Goal: Browse casually

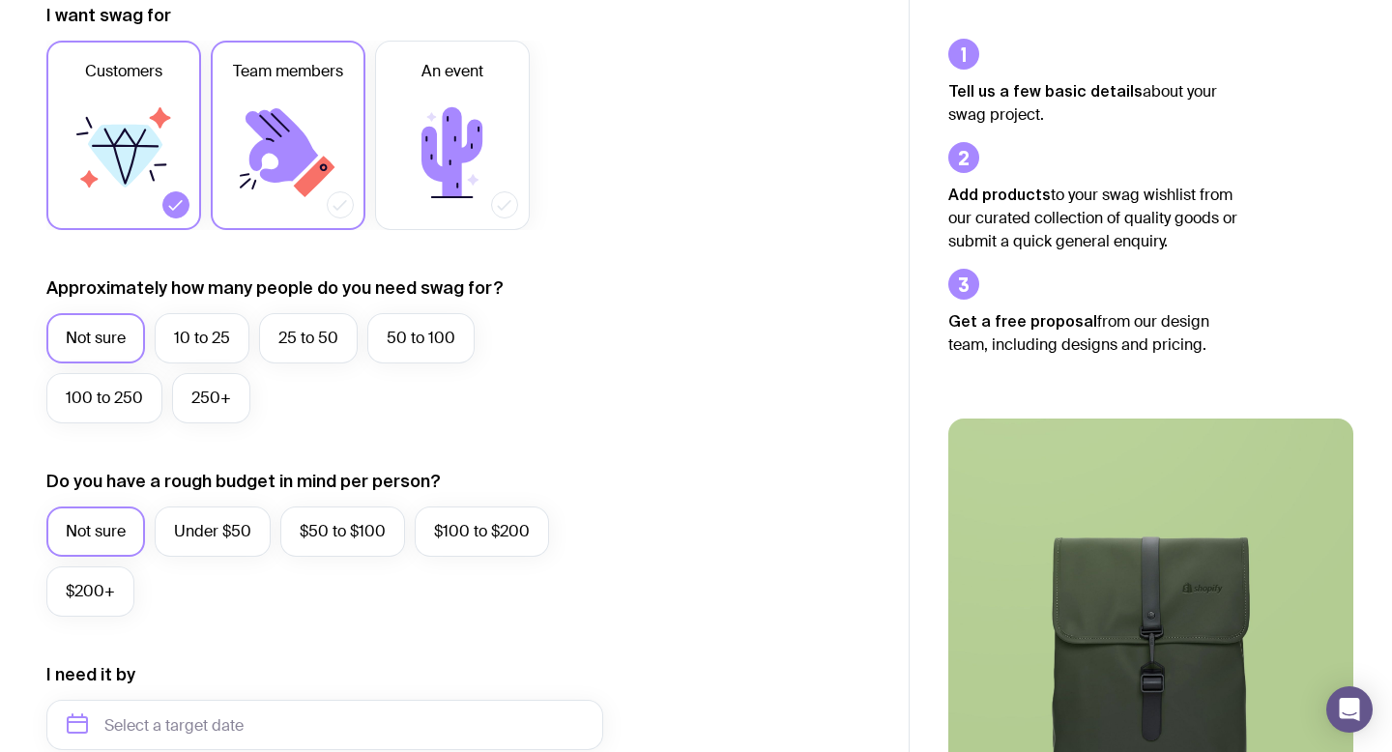
click at [325, 208] on icon at bounding box center [288, 153] width 116 height 116
click at [0, 0] on input "Team members" at bounding box center [0, 0] width 0 height 0
click at [153, 198] on icon at bounding box center [124, 153] width 116 height 116
click at [0, 0] on input "Customers" at bounding box center [0, 0] width 0 height 0
click at [143, 386] on label "100 to 250" at bounding box center [104, 398] width 116 height 50
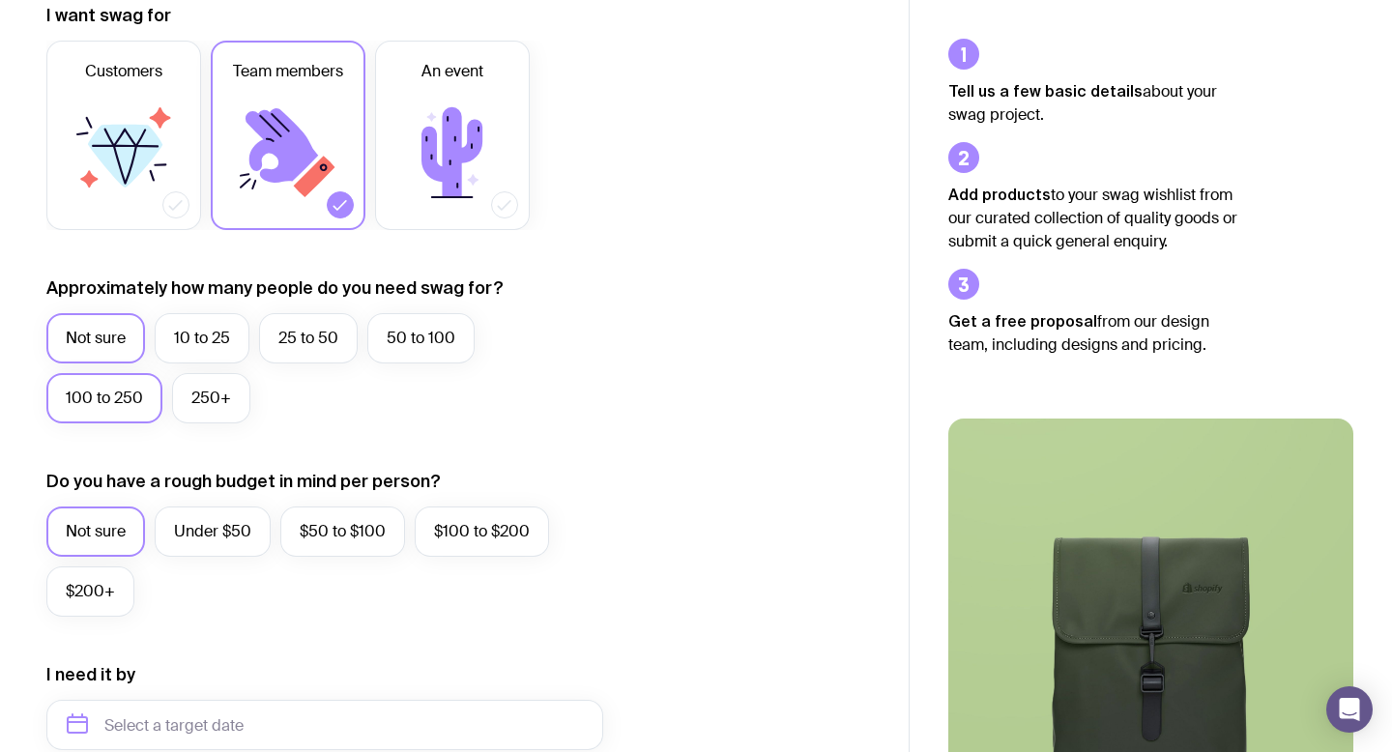
click at [0, 0] on input "100 to 250" at bounding box center [0, 0] width 0 height 0
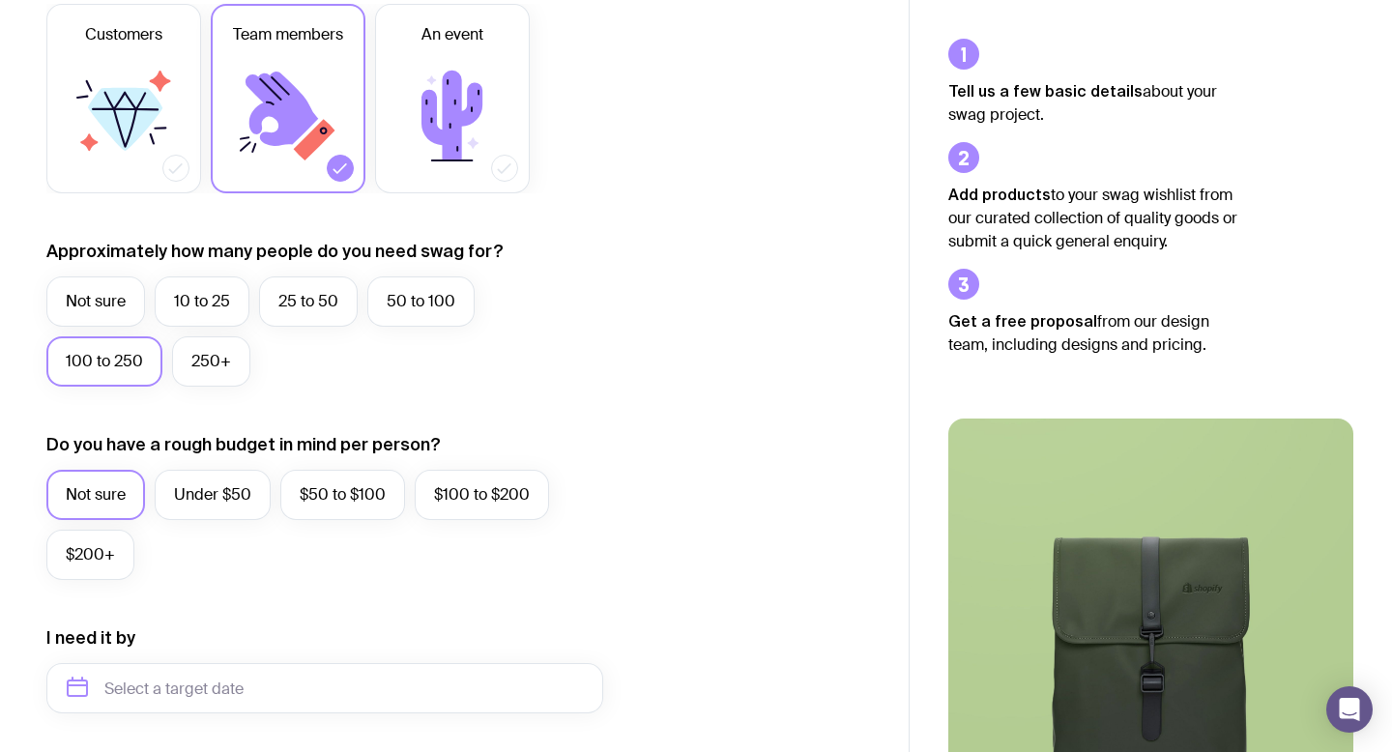
scroll to position [332, 0]
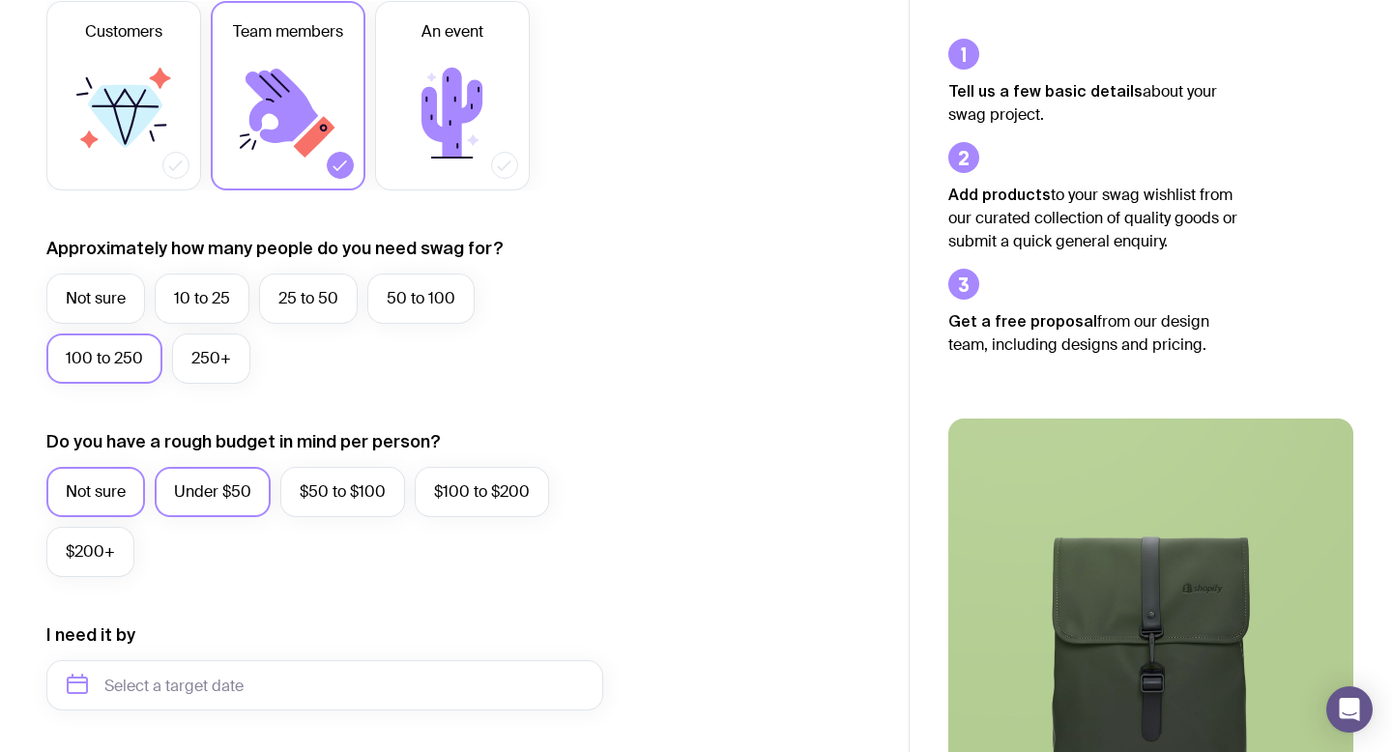
click at [246, 484] on label "Under $50" at bounding box center [213, 492] width 116 height 50
click at [0, 0] on input "Under $50" at bounding box center [0, 0] width 0 height 0
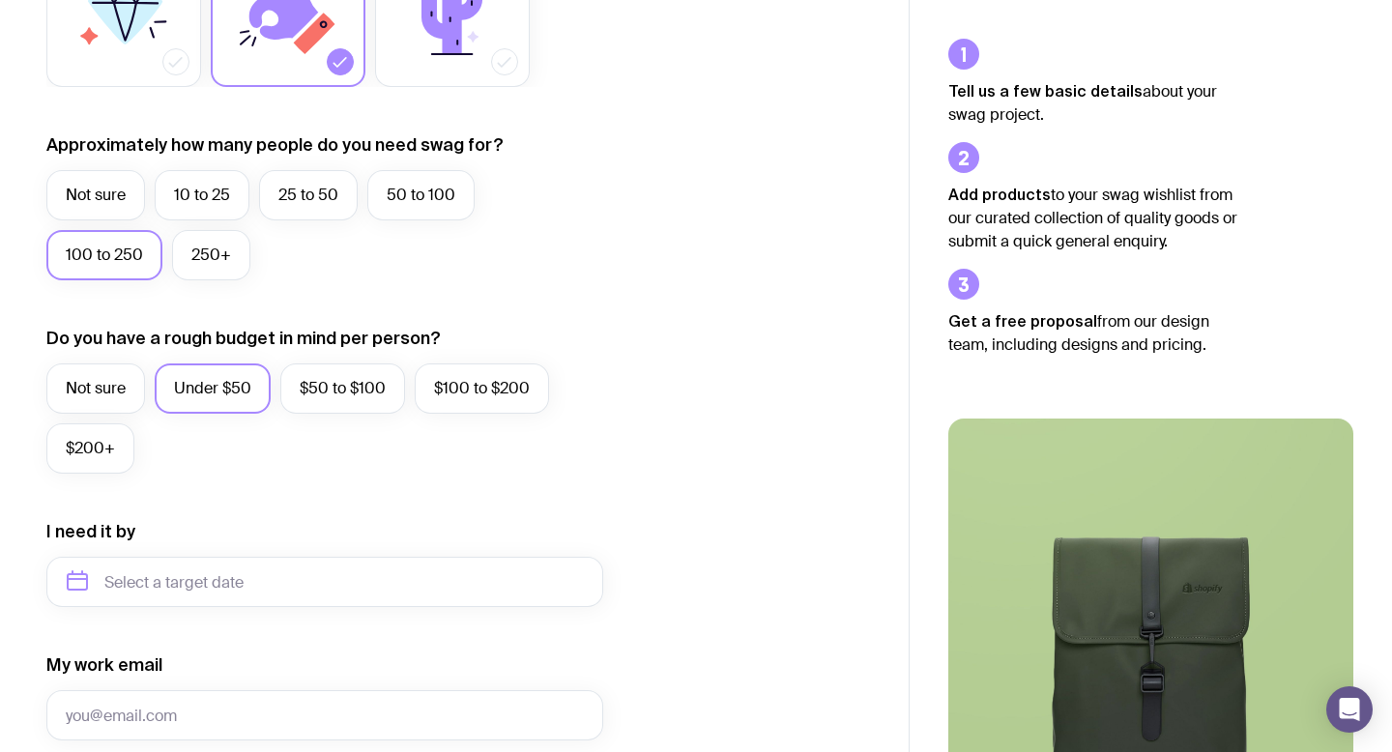
scroll to position [436, 0]
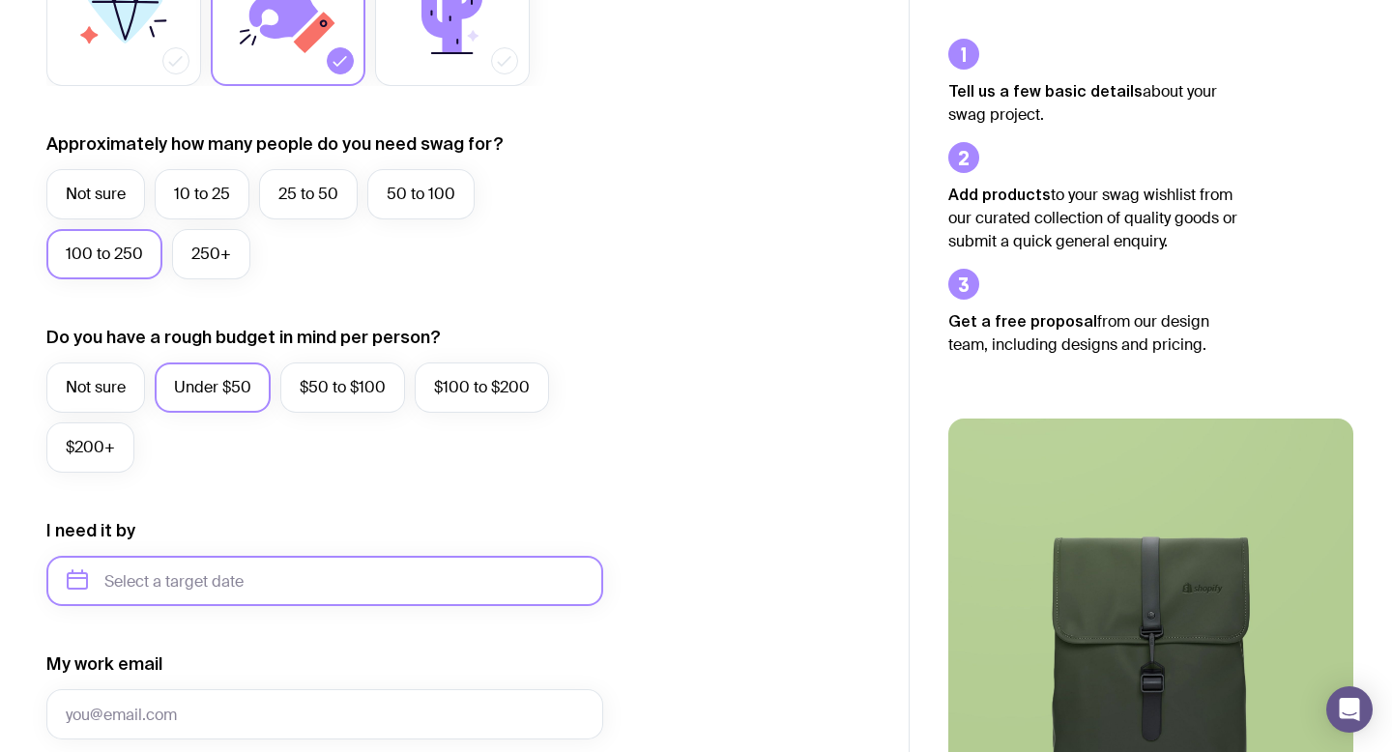
click at [248, 574] on input "text" at bounding box center [324, 581] width 557 height 50
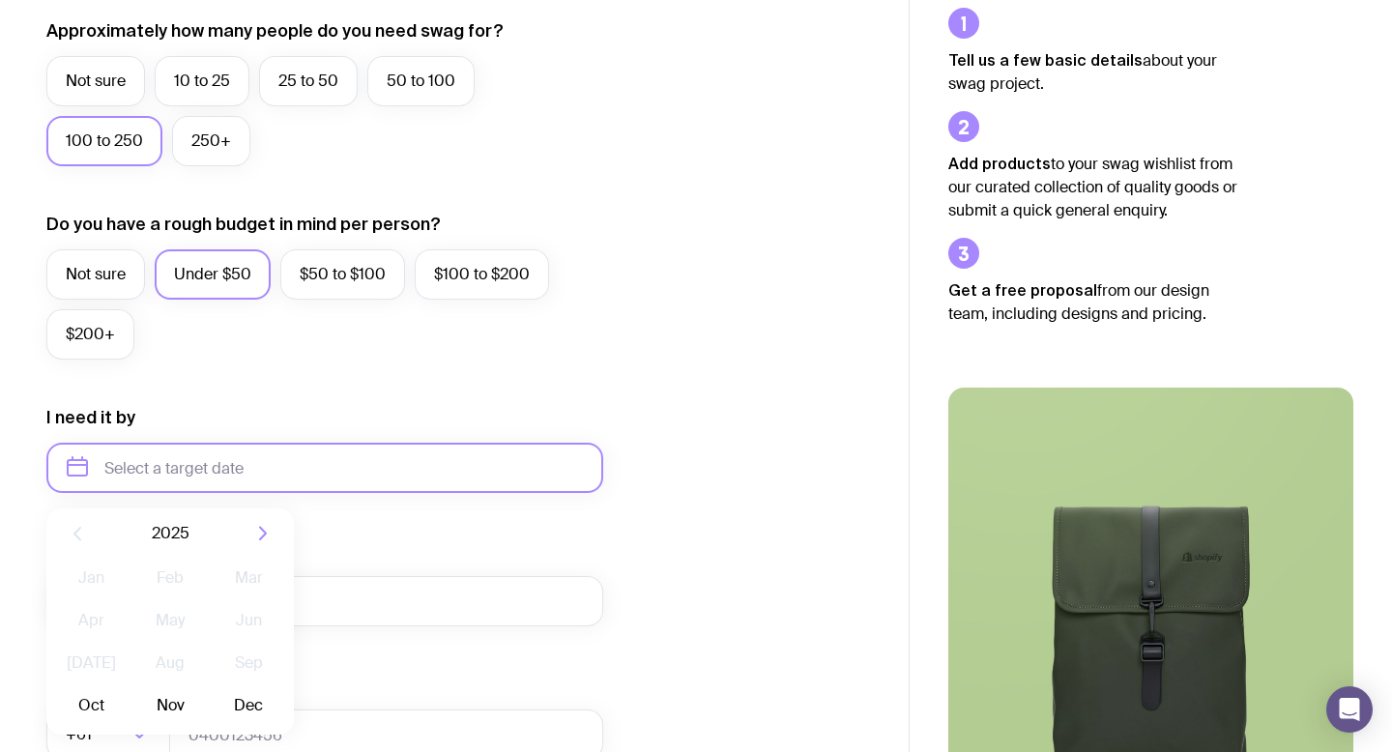
scroll to position [572, 0]
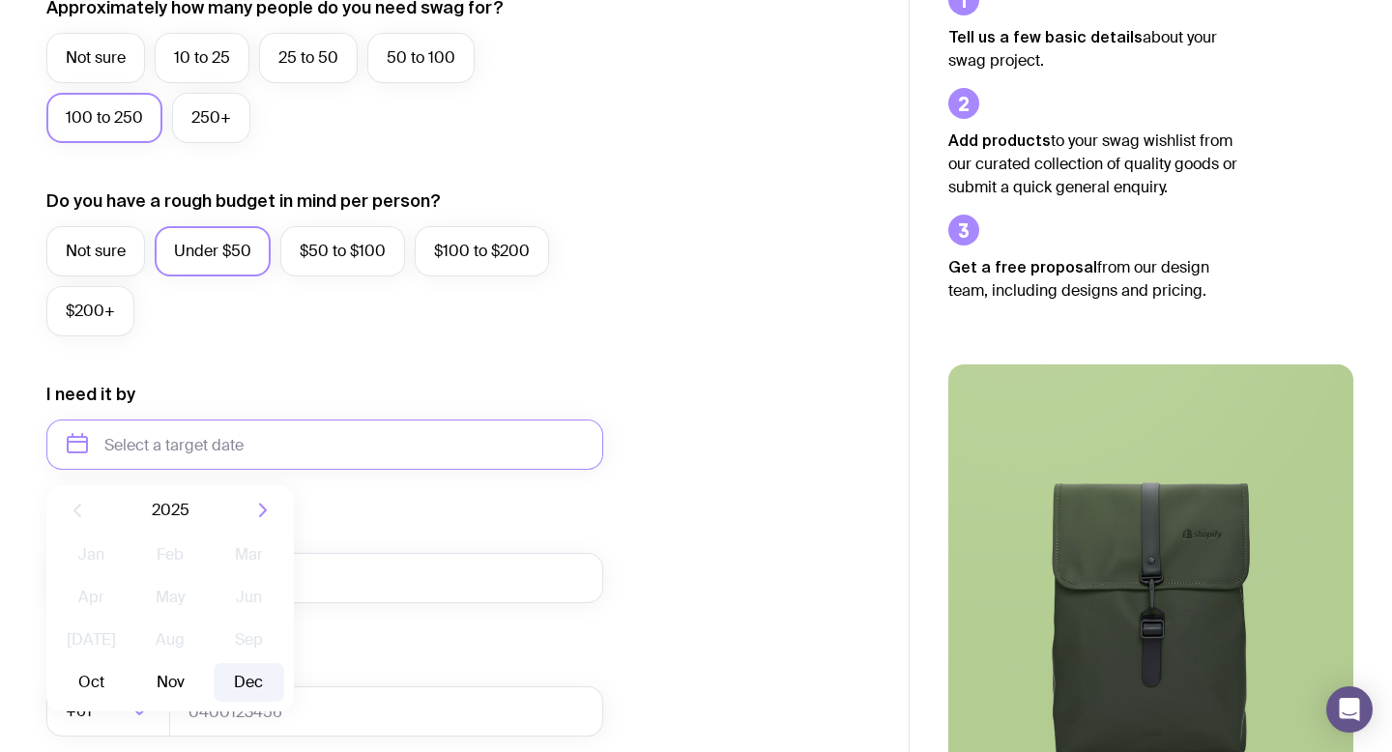
click at [242, 673] on button "Dec" at bounding box center [249, 682] width 71 height 39
type input "[DATE]"
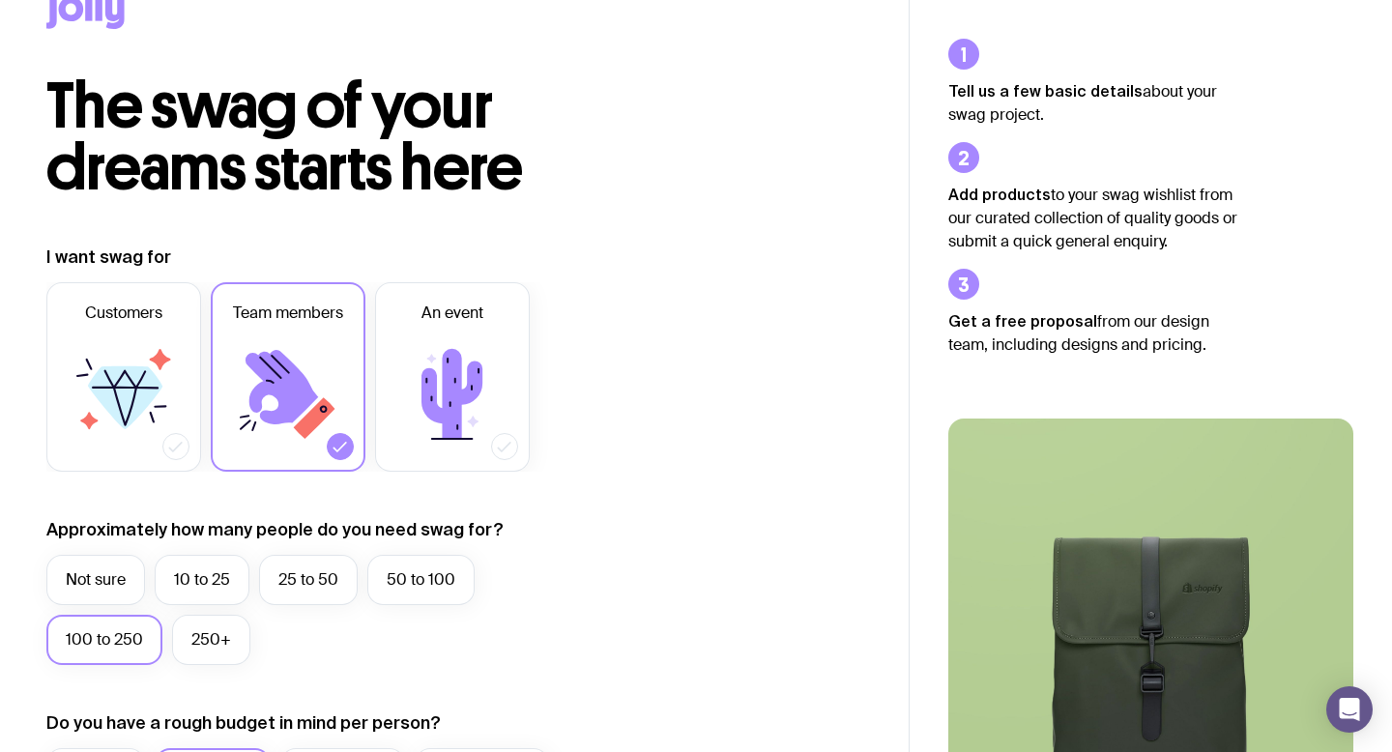
scroll to position [0, 0]
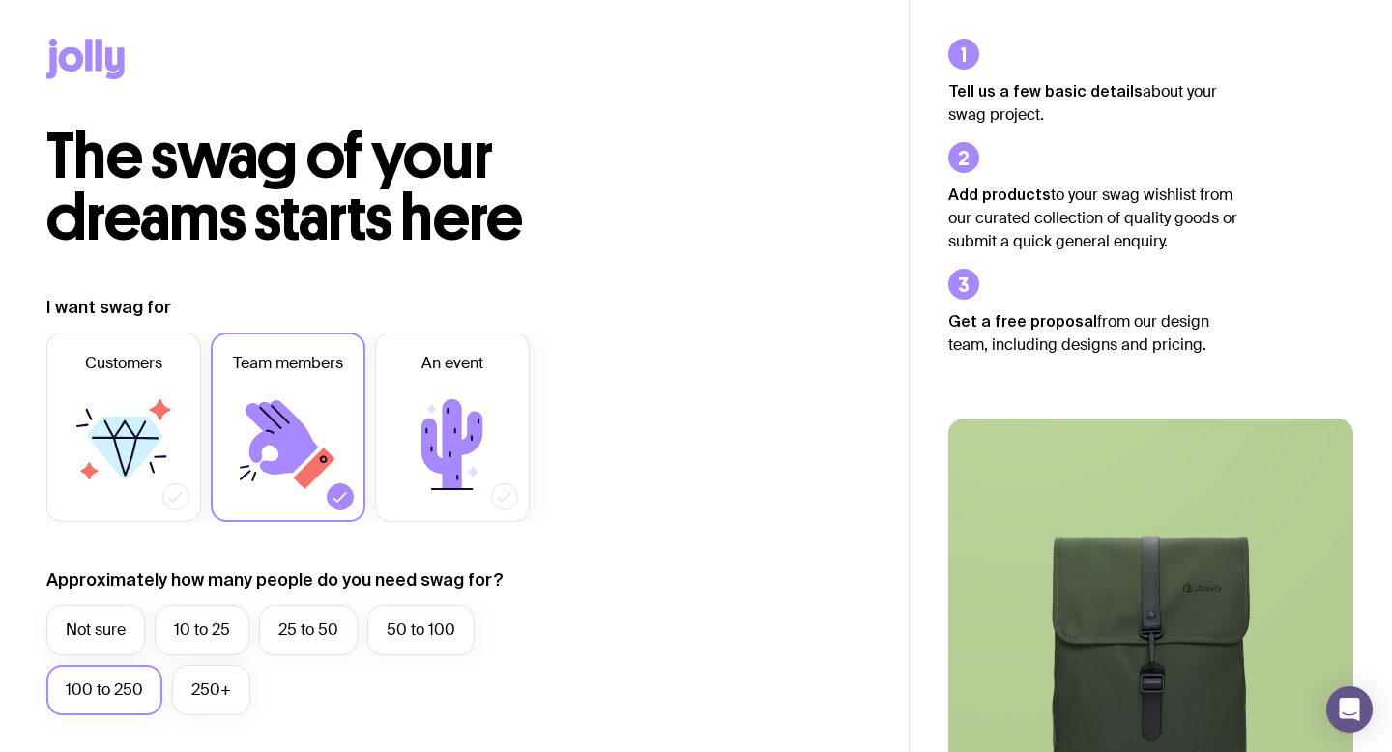
click at [110, 67] on icon at bounding box center [114, 63] width 19 height 32
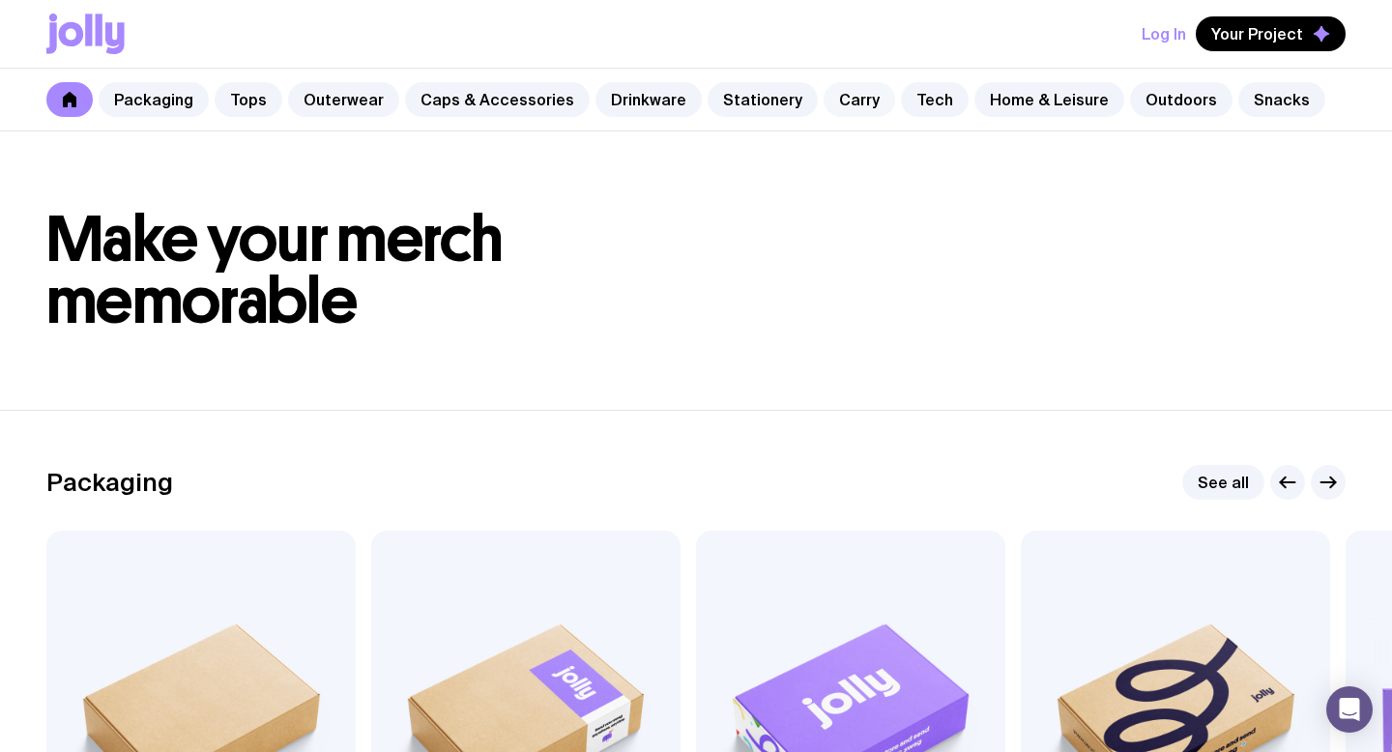
click at [824, 98] on link "Carry" at bounding box center [860, 99] width 72 height 35
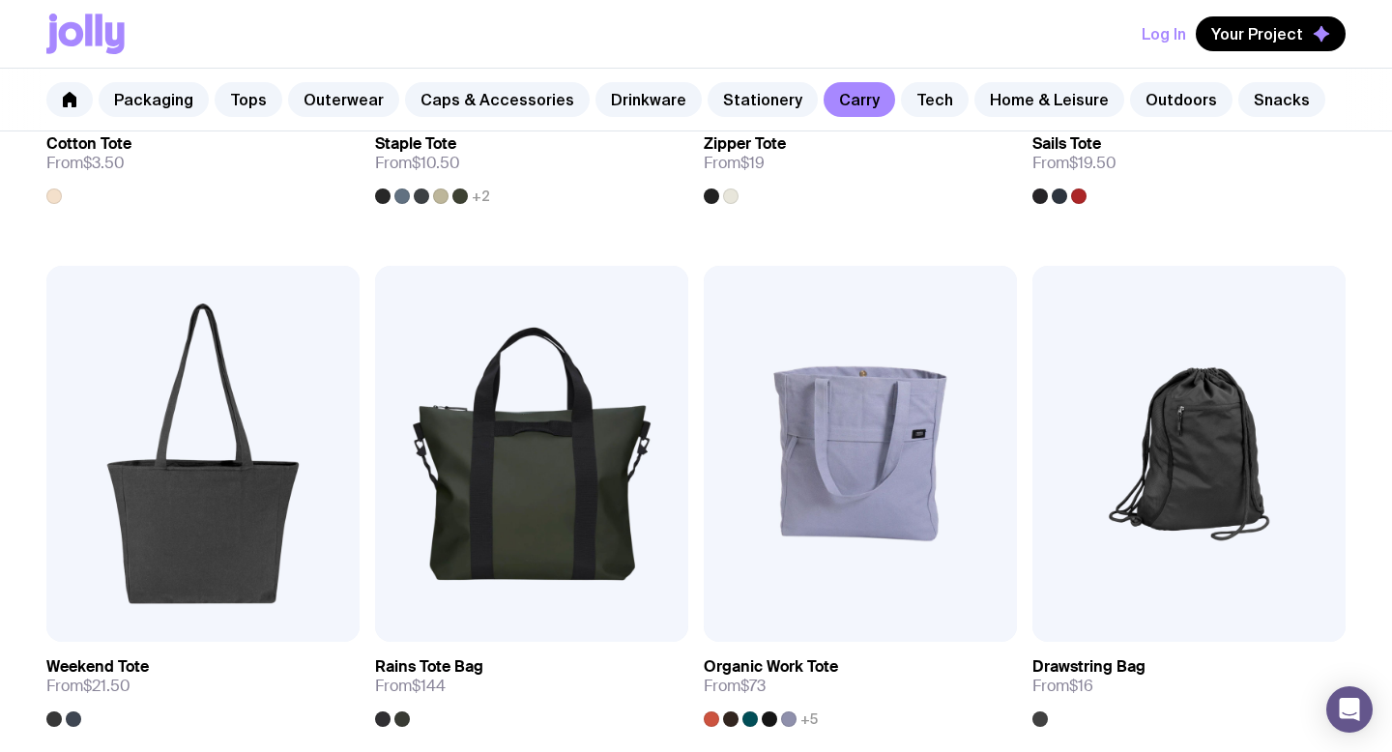
scroll to position [734, 0]
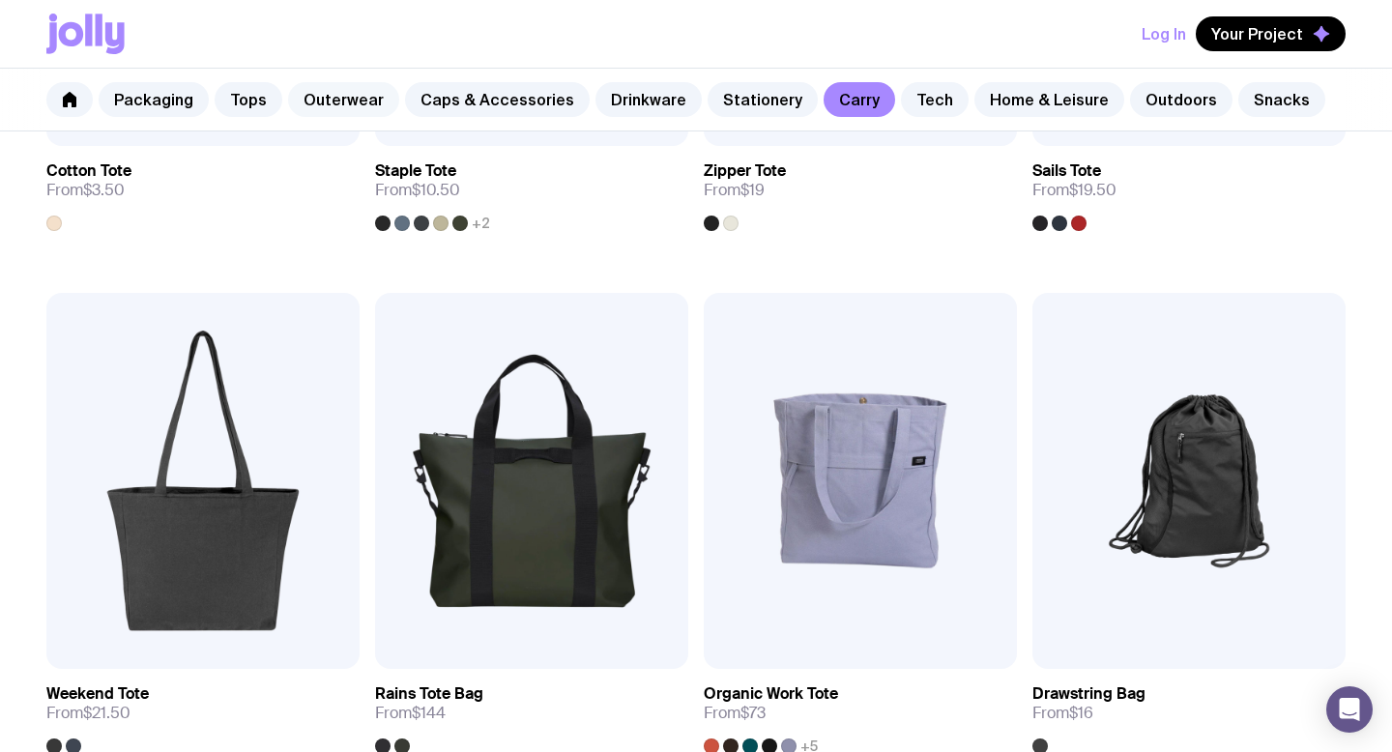
click at [367, 97] on link "Outerwear" at bounding box center [343, 99] width 111 height 35
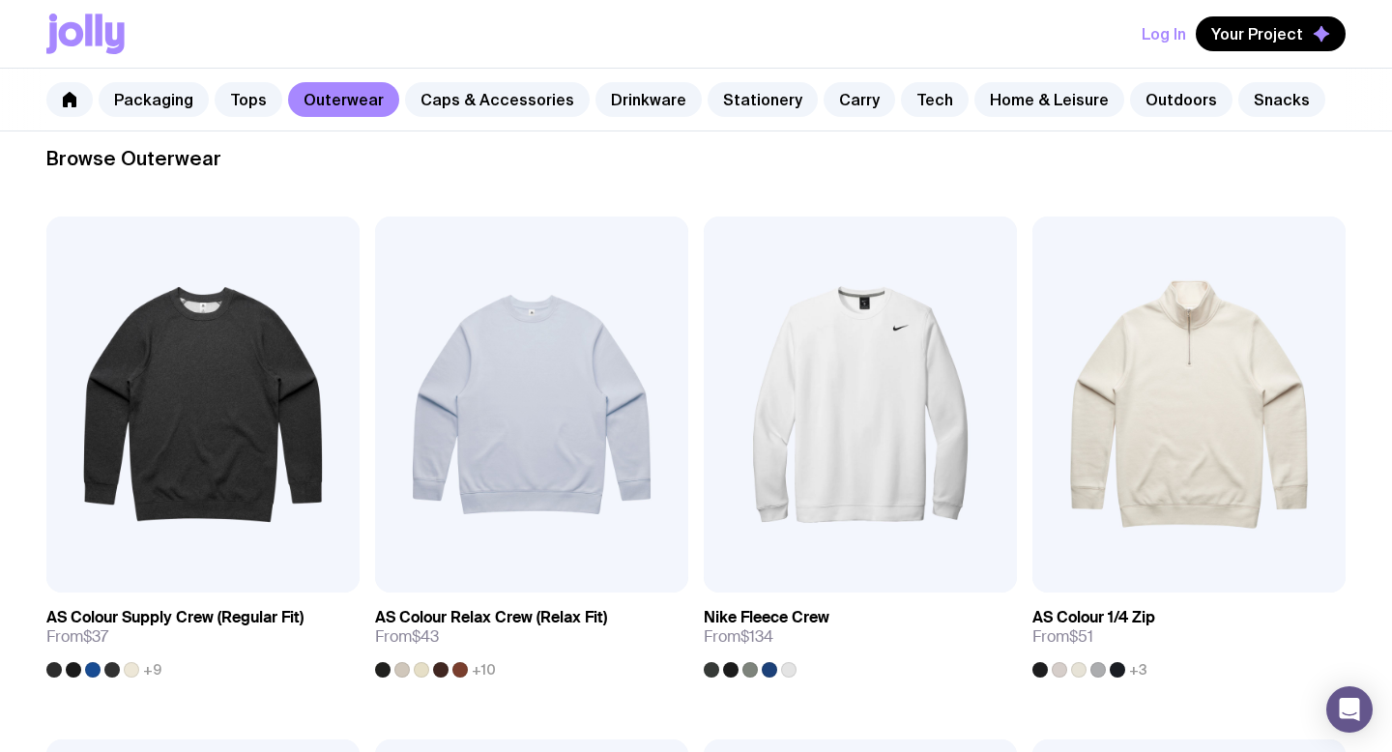
scroll to position [301, 0]
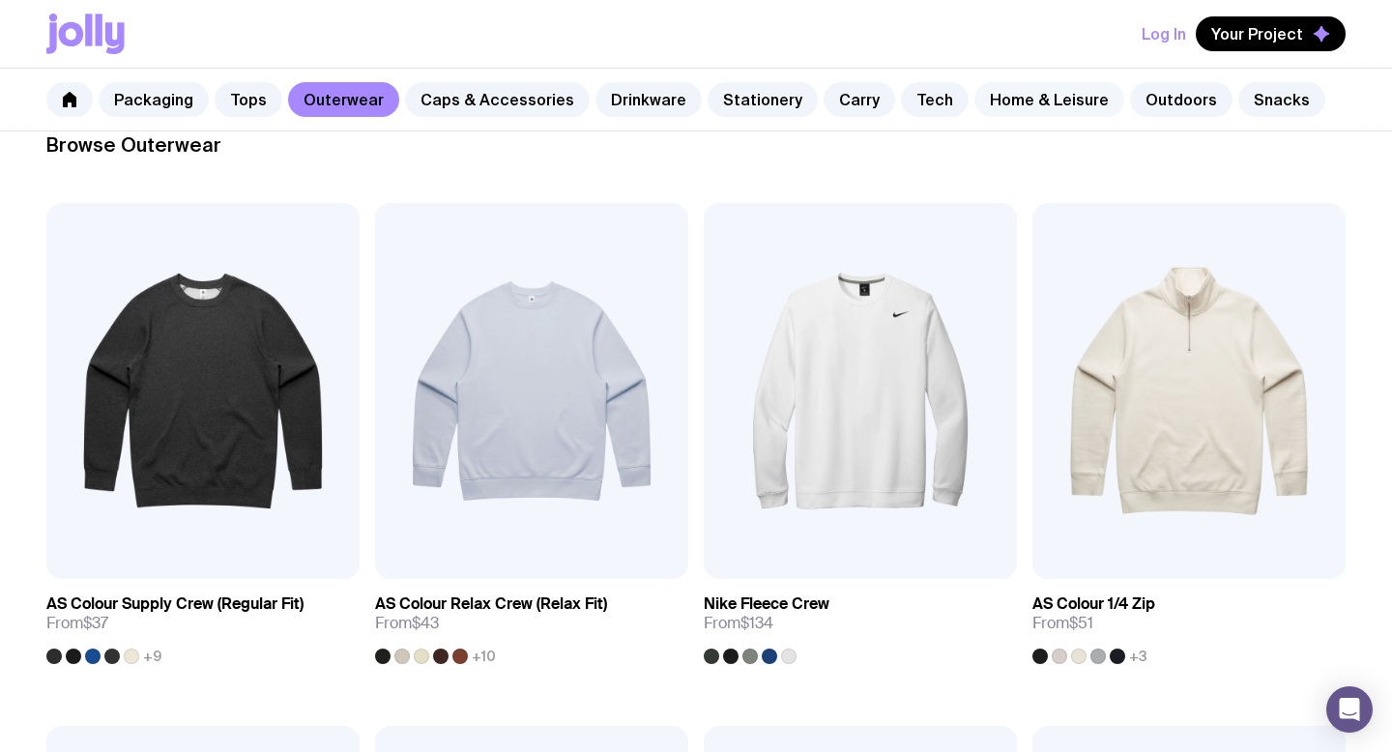
click at [1049, 104] on link "Home & Leisure" at bounding box center [1050, 99] width 150 height 35
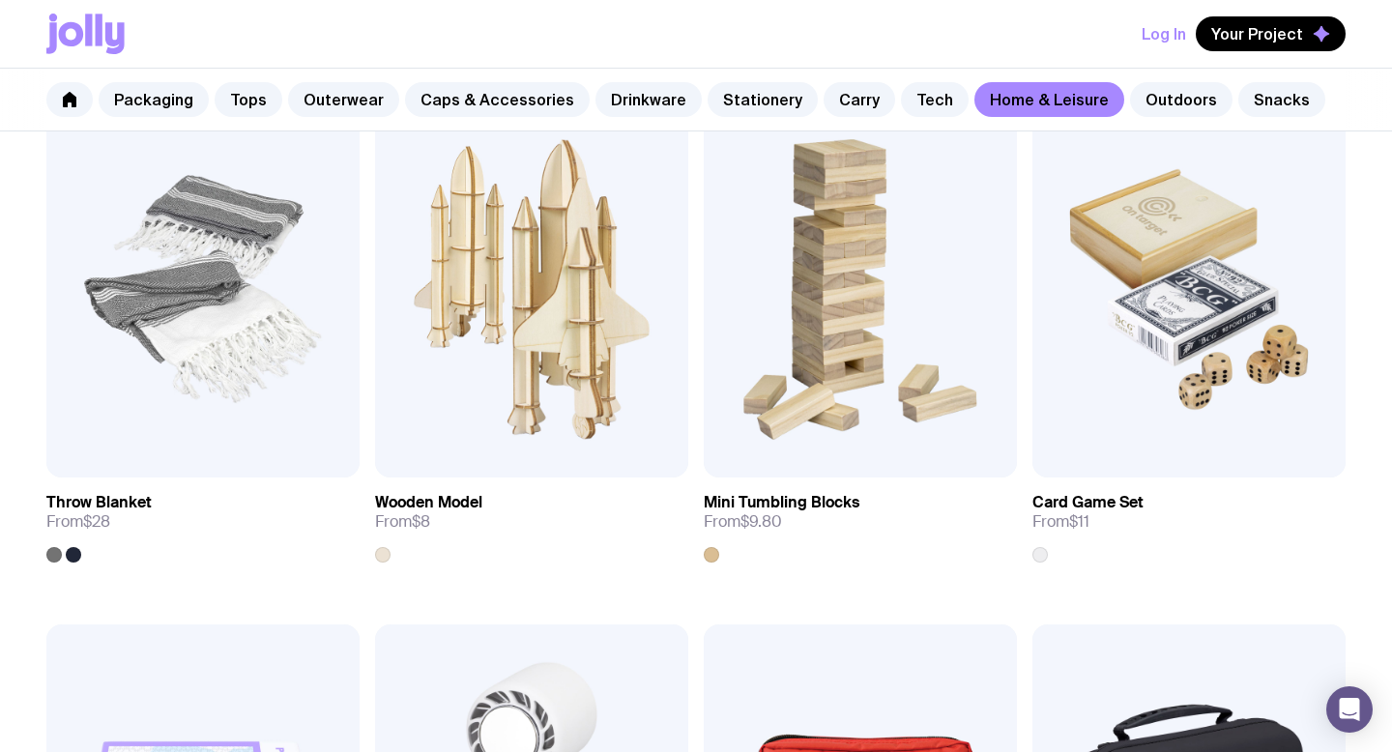
scroll to position [3536, 0]
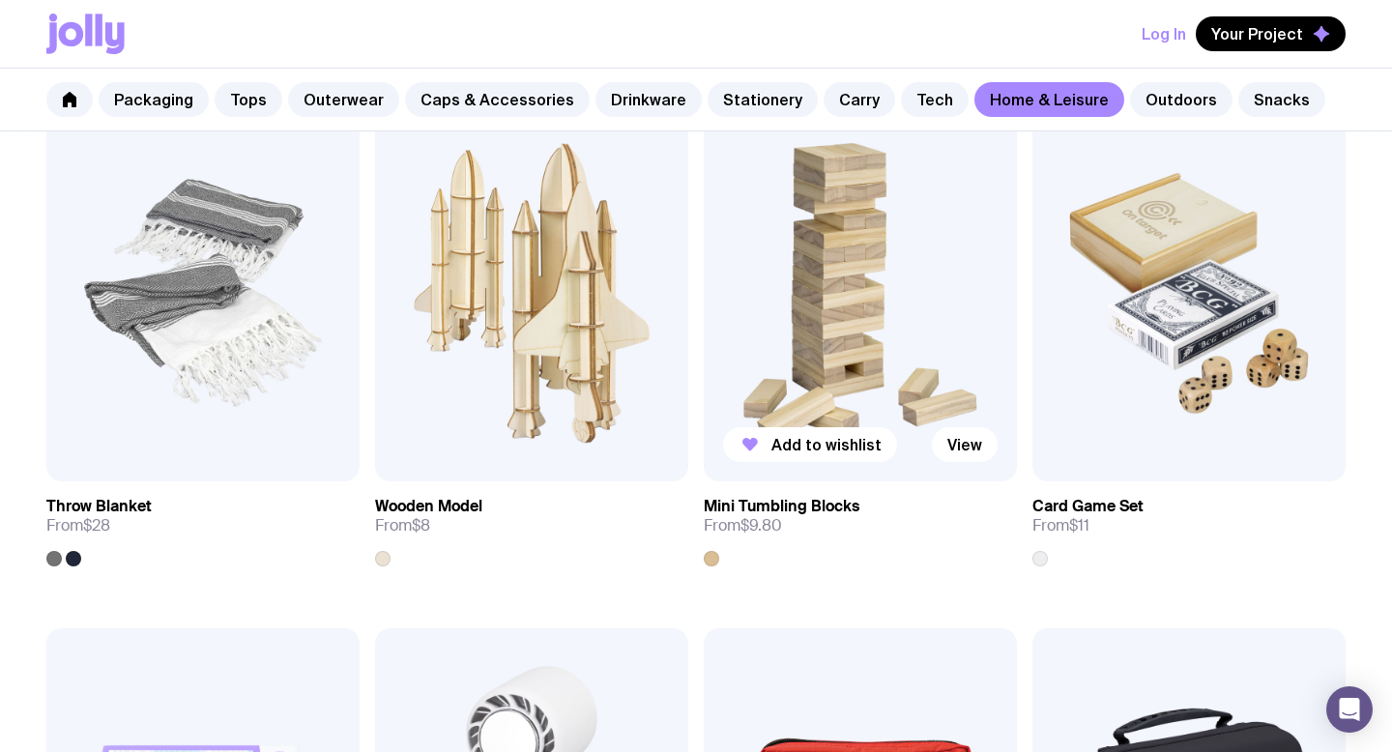
click at [820, 361] on img at bounding box center [860, 293] width 313 height 376
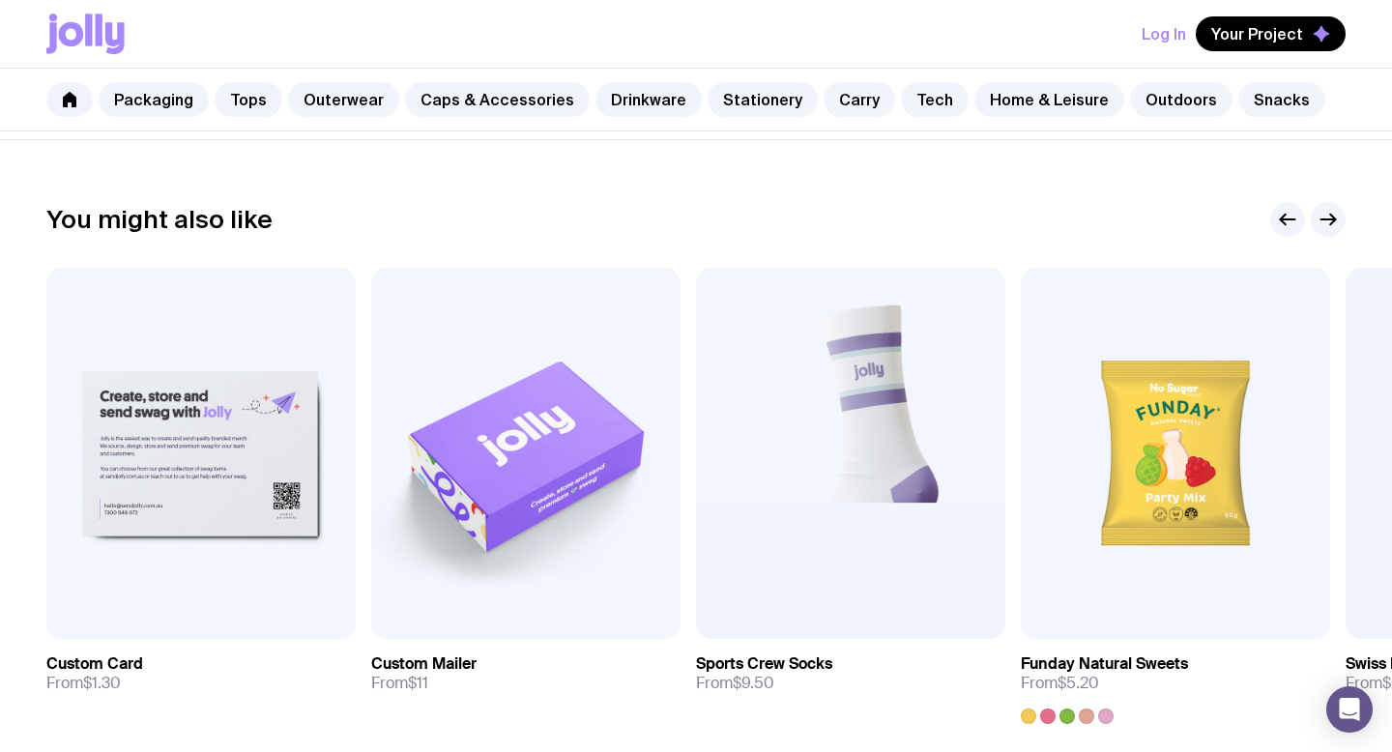
scroll to position [830, 0]
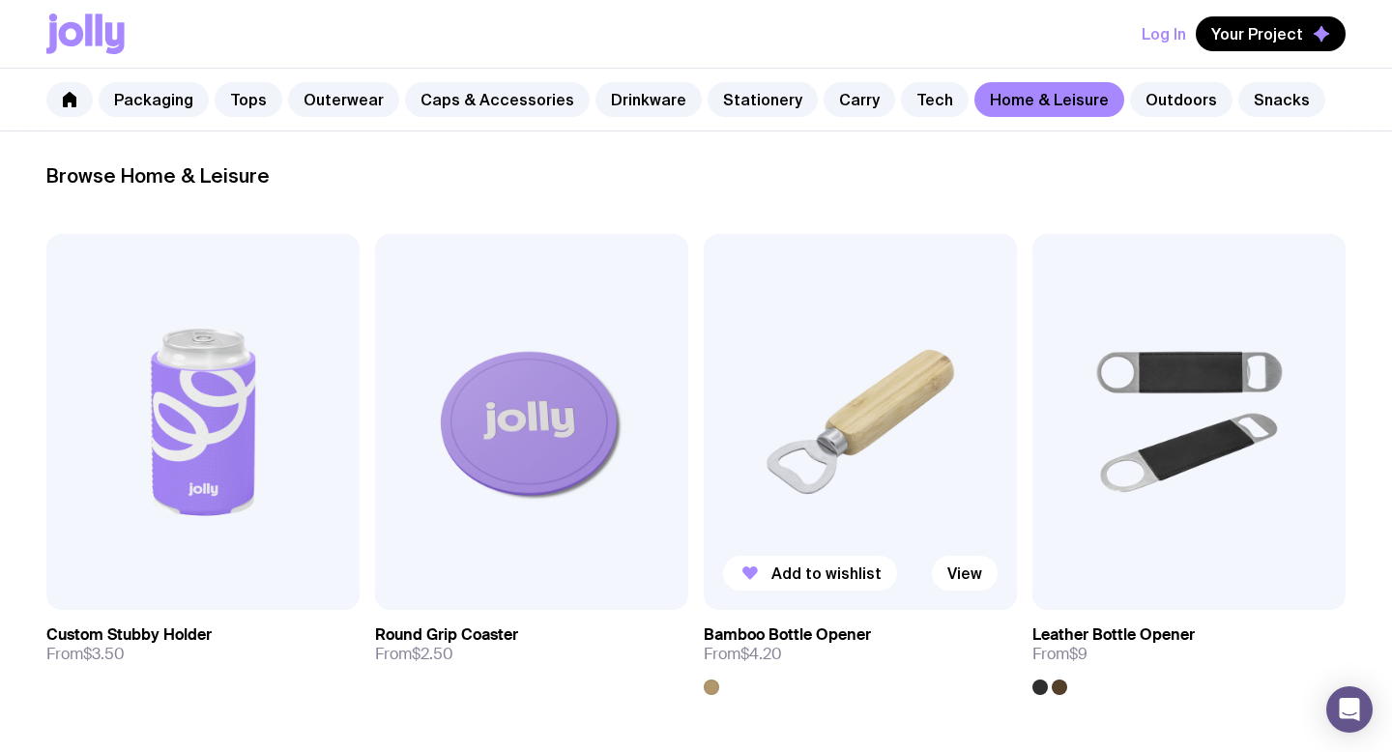
scroll to position [468, 0]
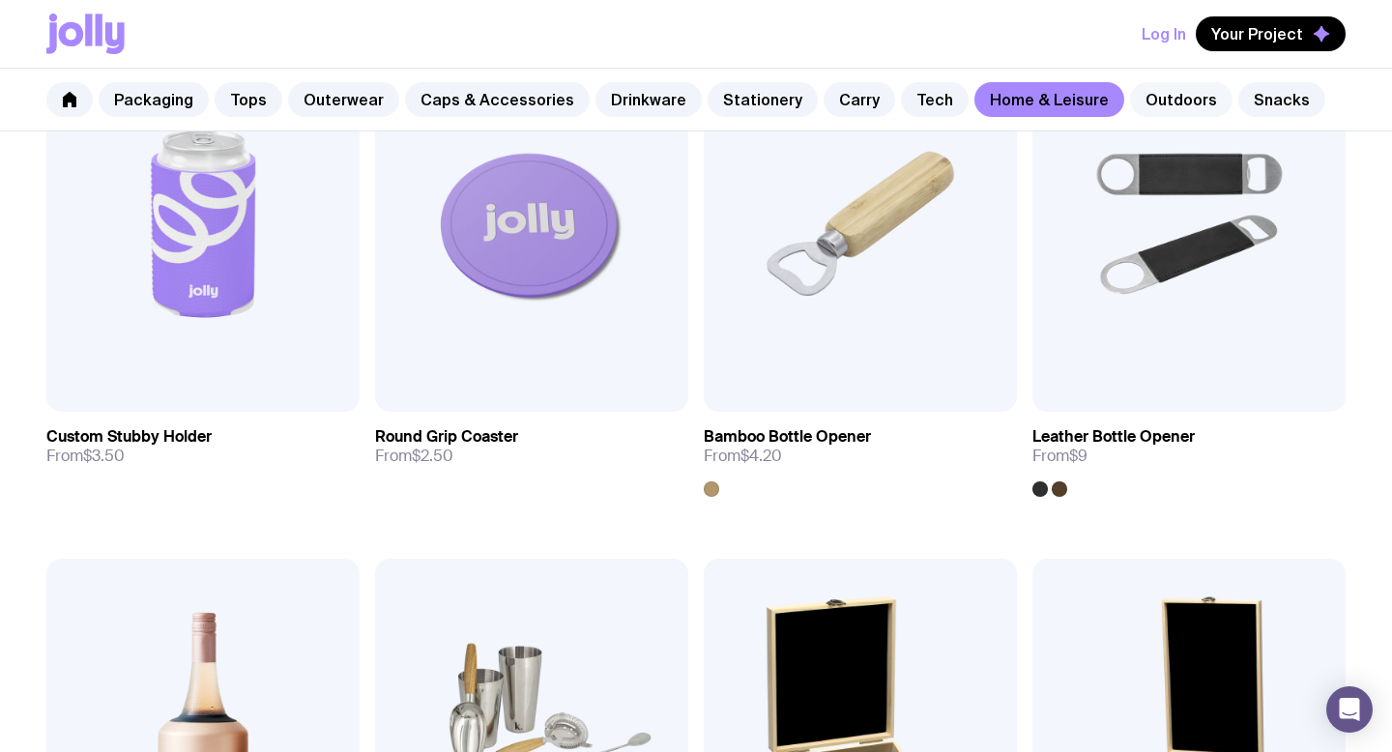
click at [1170, 106] on link "Outdoors" at bounding box center [1181, 99] width 102 height 35
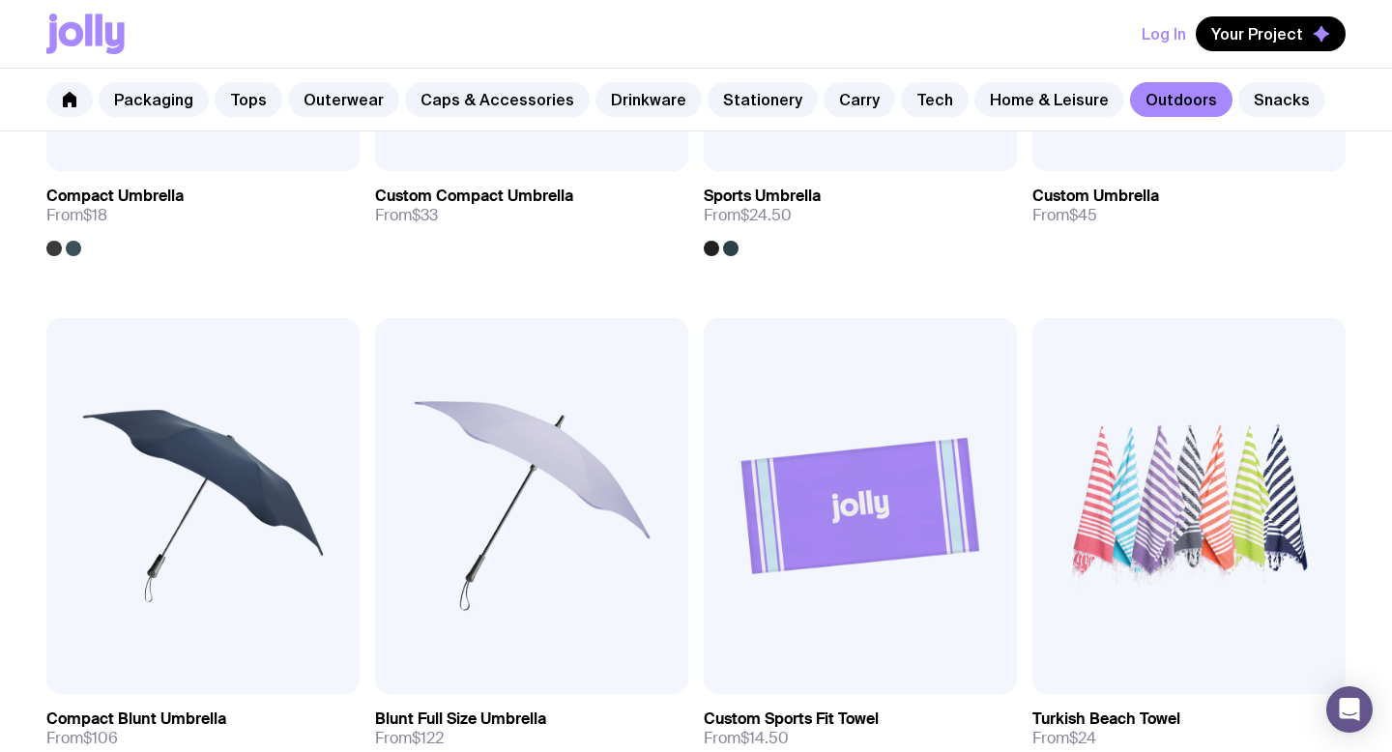
scroll to position [859, 0]
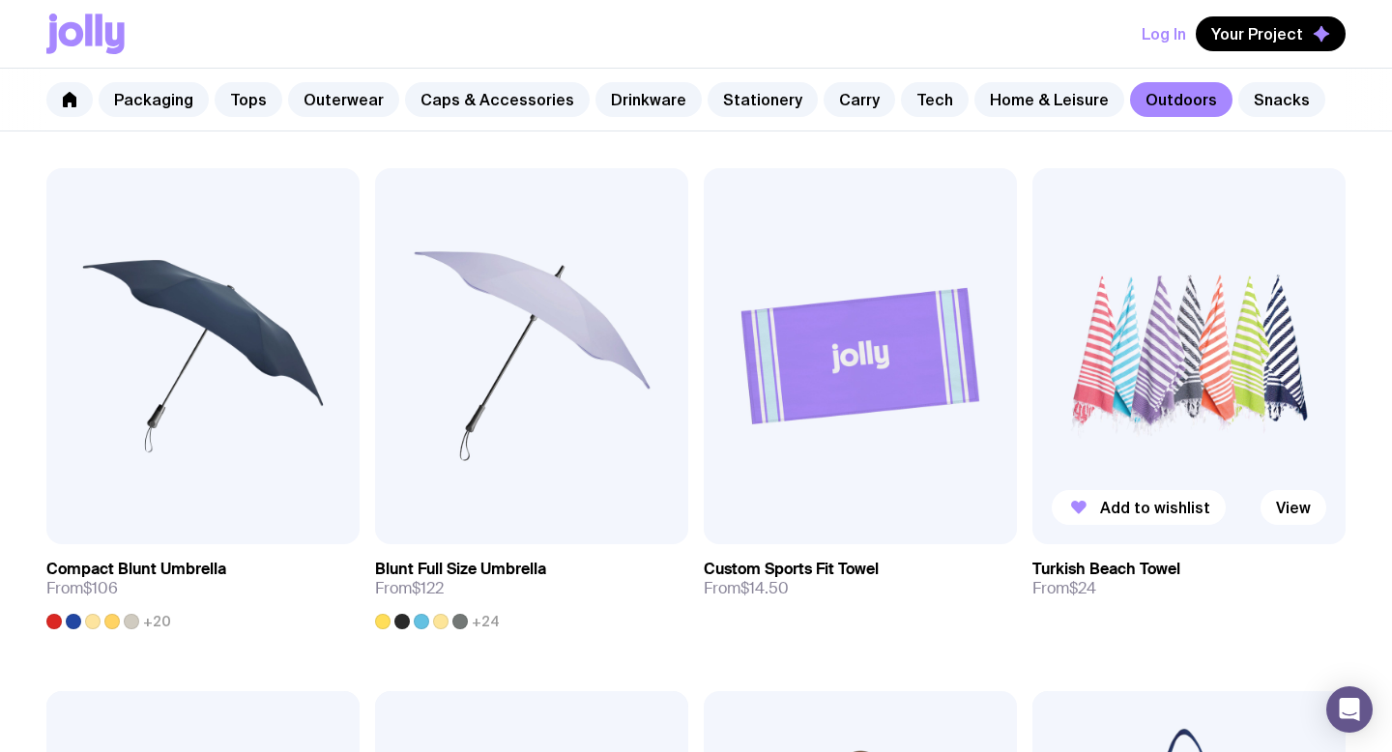
click at [1121, 379] on img at bounding box center [1189, 356] width 313 height 376
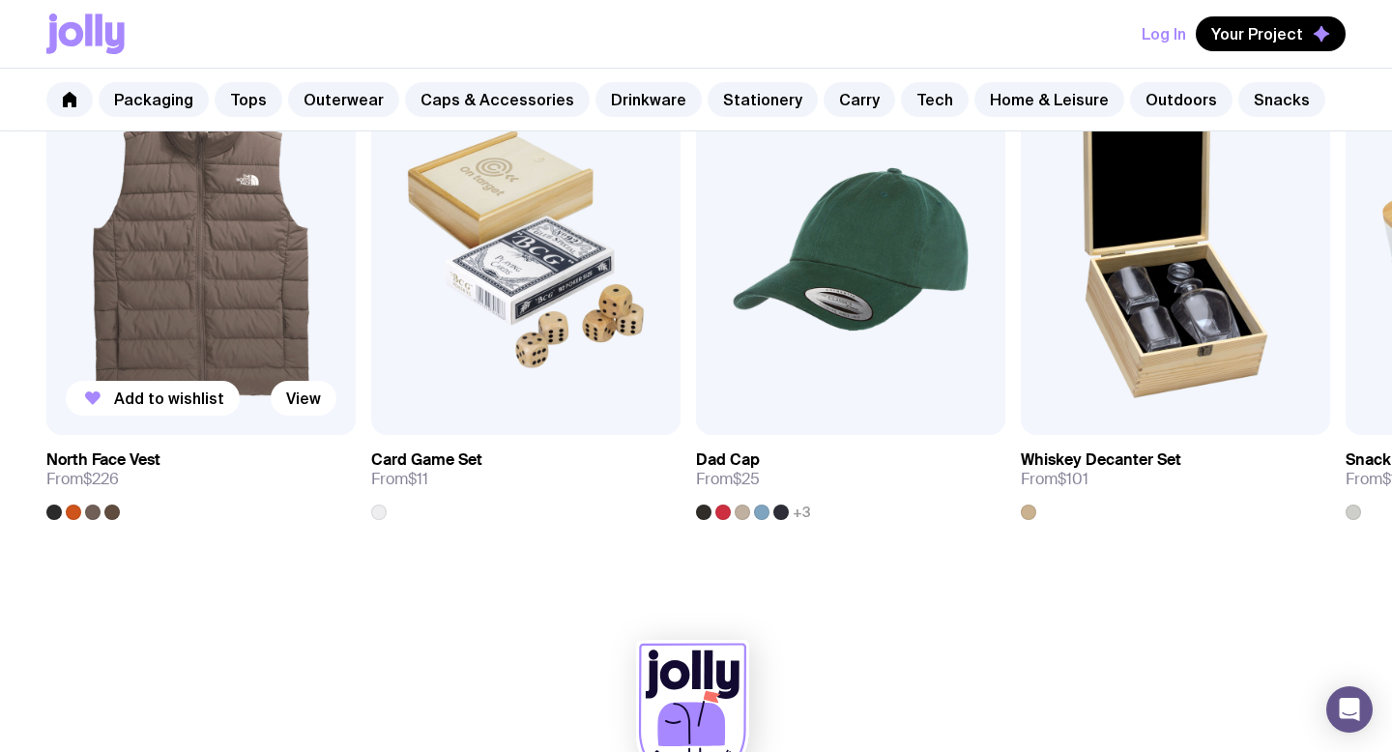
scroll to position [1029, 0]
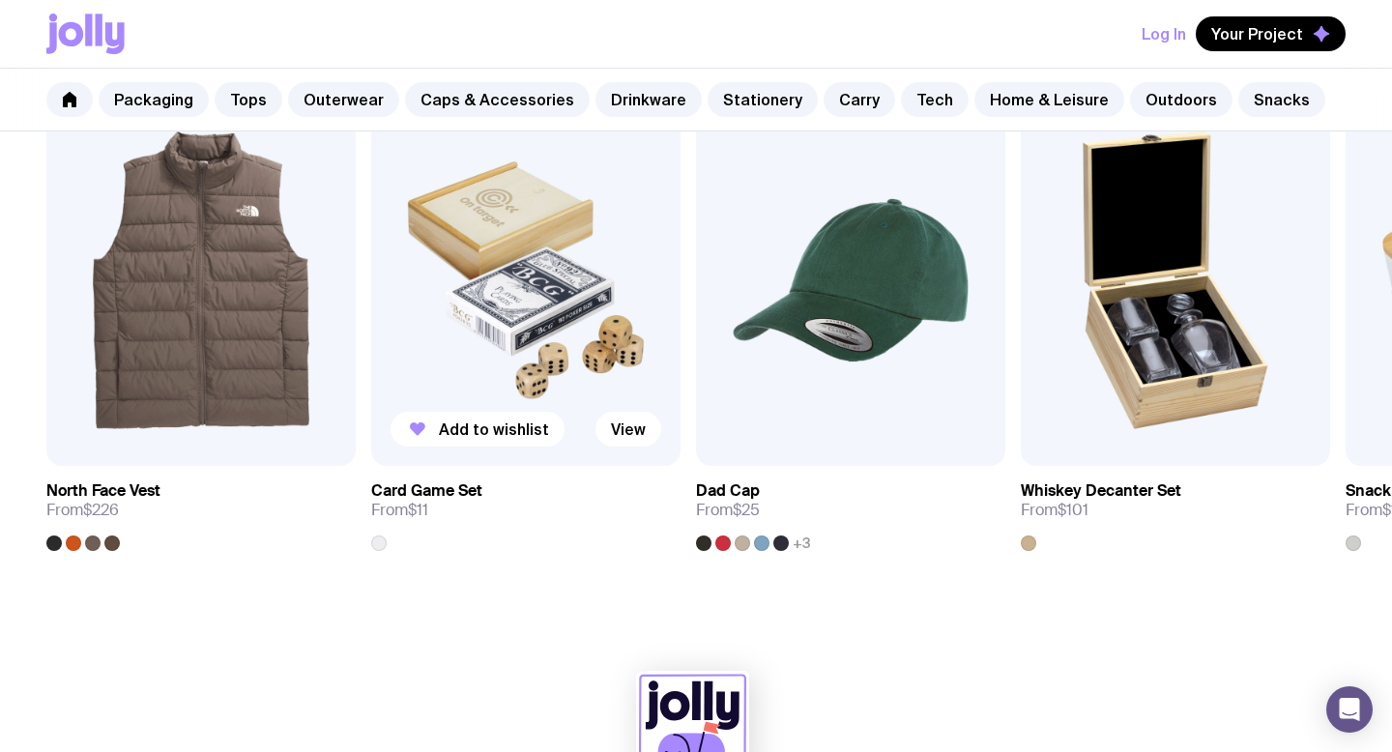
click at [545, 313] on img at bounding box center [525, 280] width 309 height 371
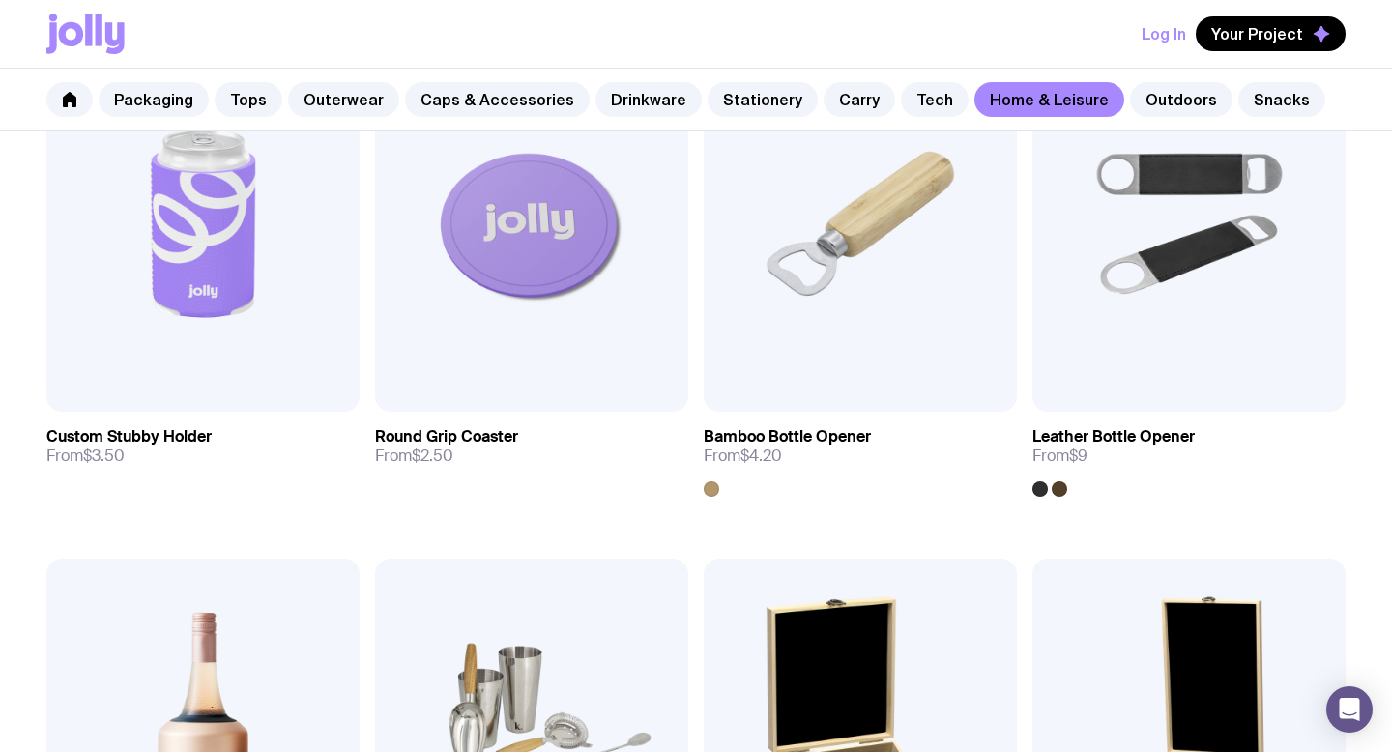
scroll to position [301, 0]
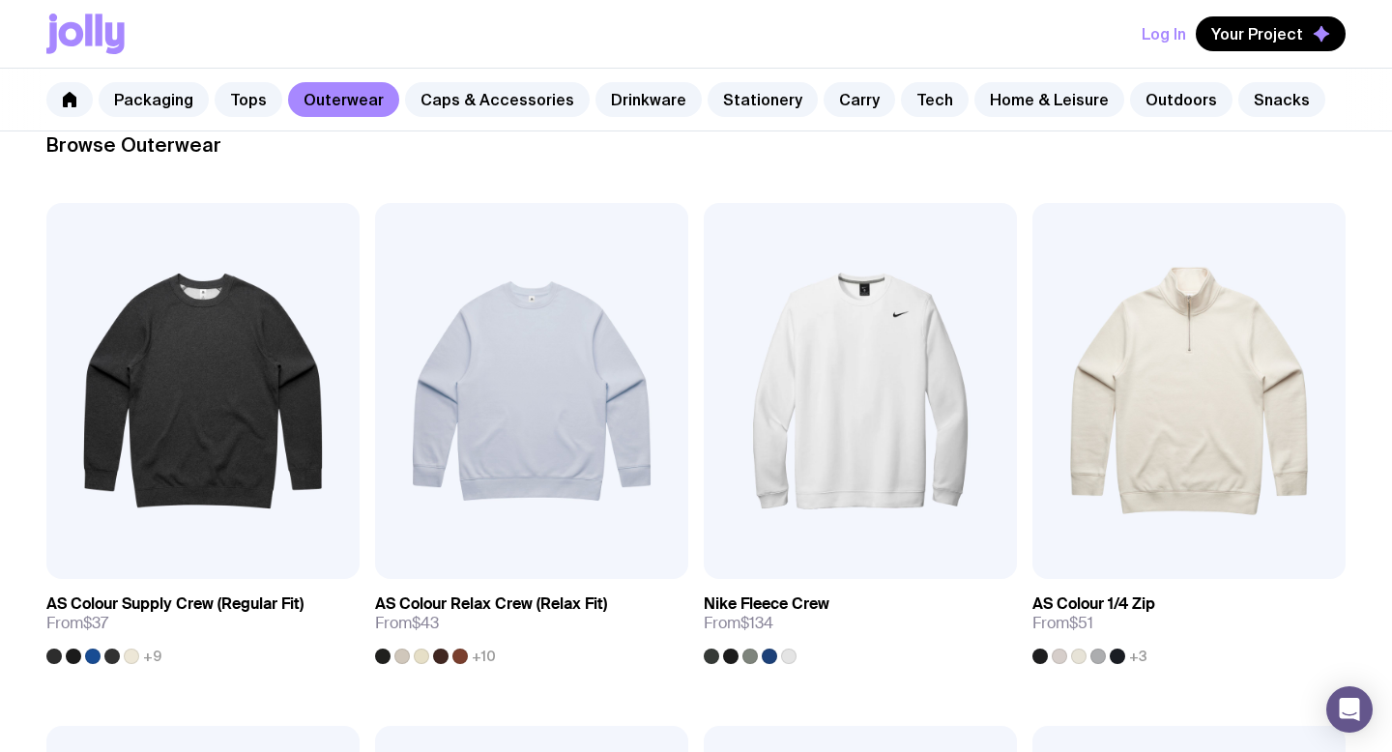
scroll to position [734, 0]
